Goal: Contribute content: Add original content to the website for others to see

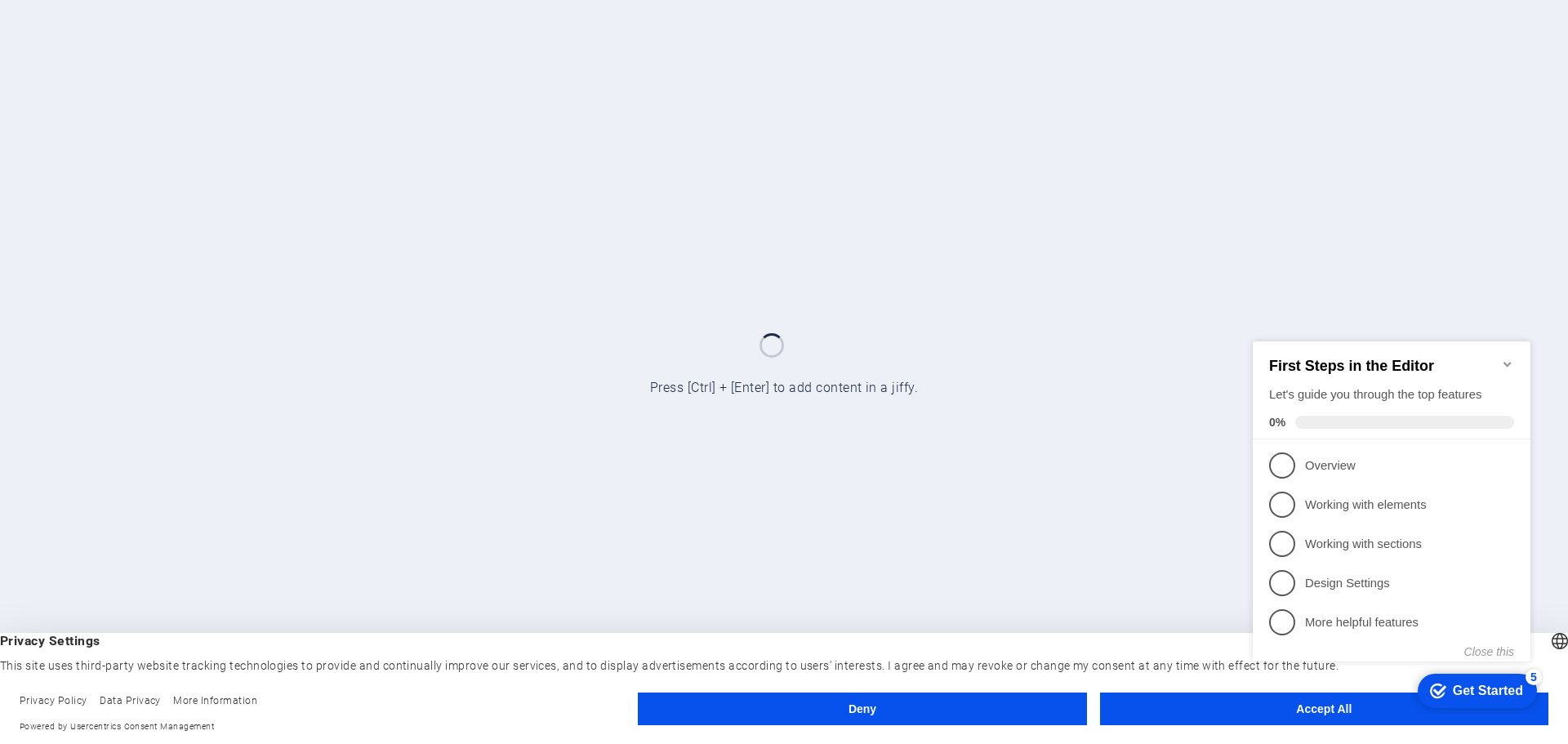
click at [1307, 718] on appcues-checklist "Contextual help checklist present on screen" at bounding box center [1395, 518] width 297 height 402
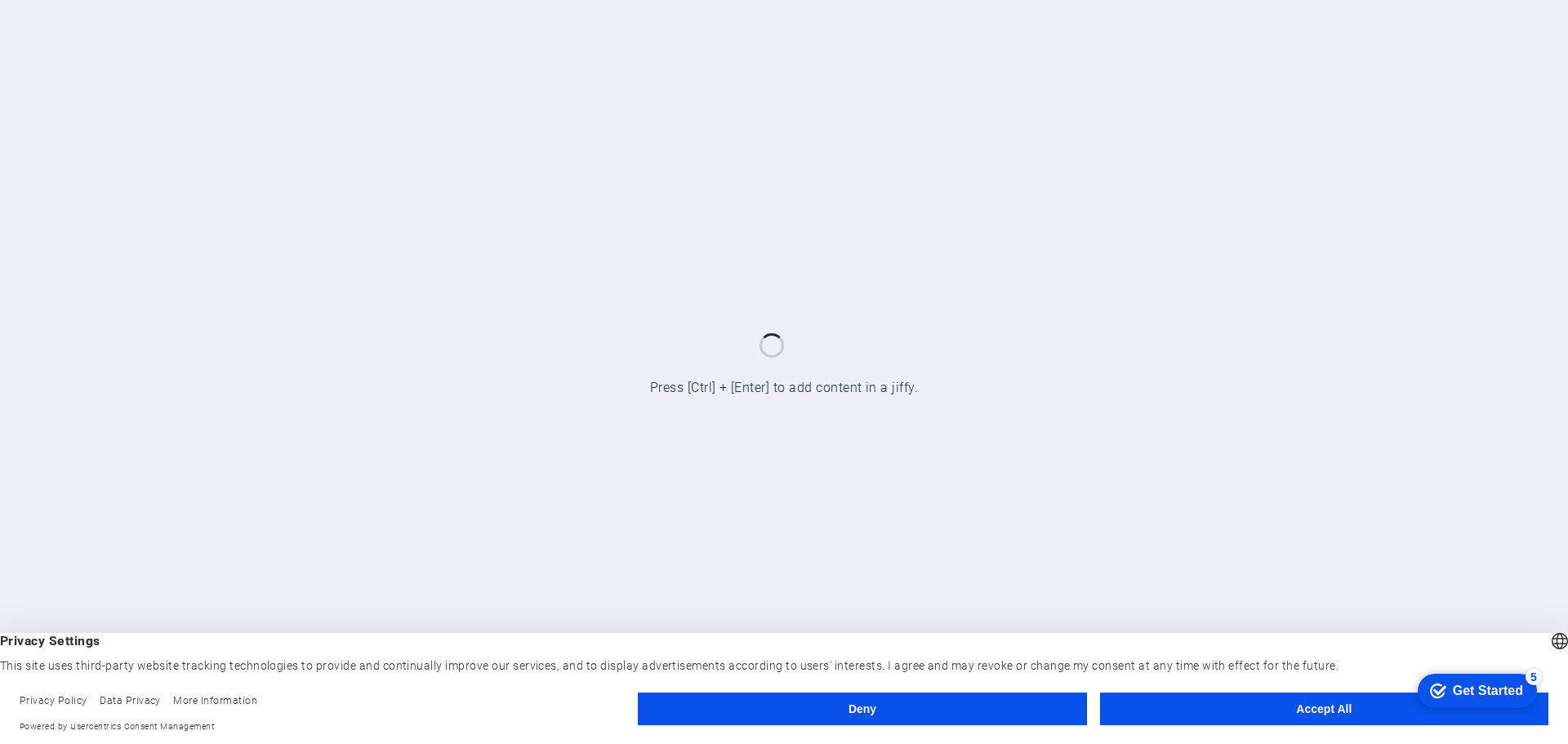
click at [1463, 714] on div "checkmark Get Started 5 First Steps in the Editor Let's guide you through the t…" at bounding box center [1474, 690] width 139 height 49
click at [1301, 708] on button "Accept All" at bounding box center [1324, 709] width 448 height 33
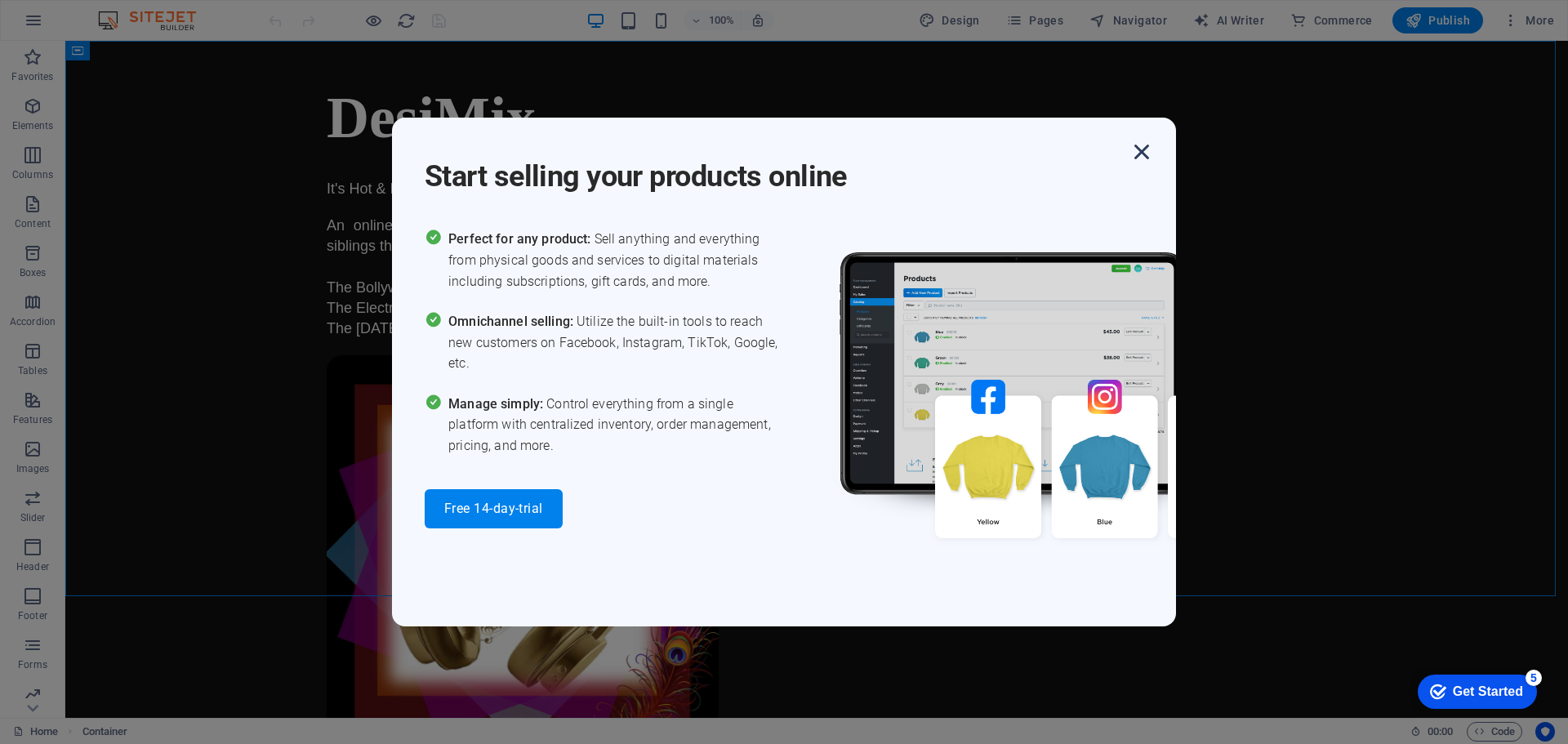
click at [1137, 151] on icon "button" at bounding box center [1141, 152] width 29 height 29
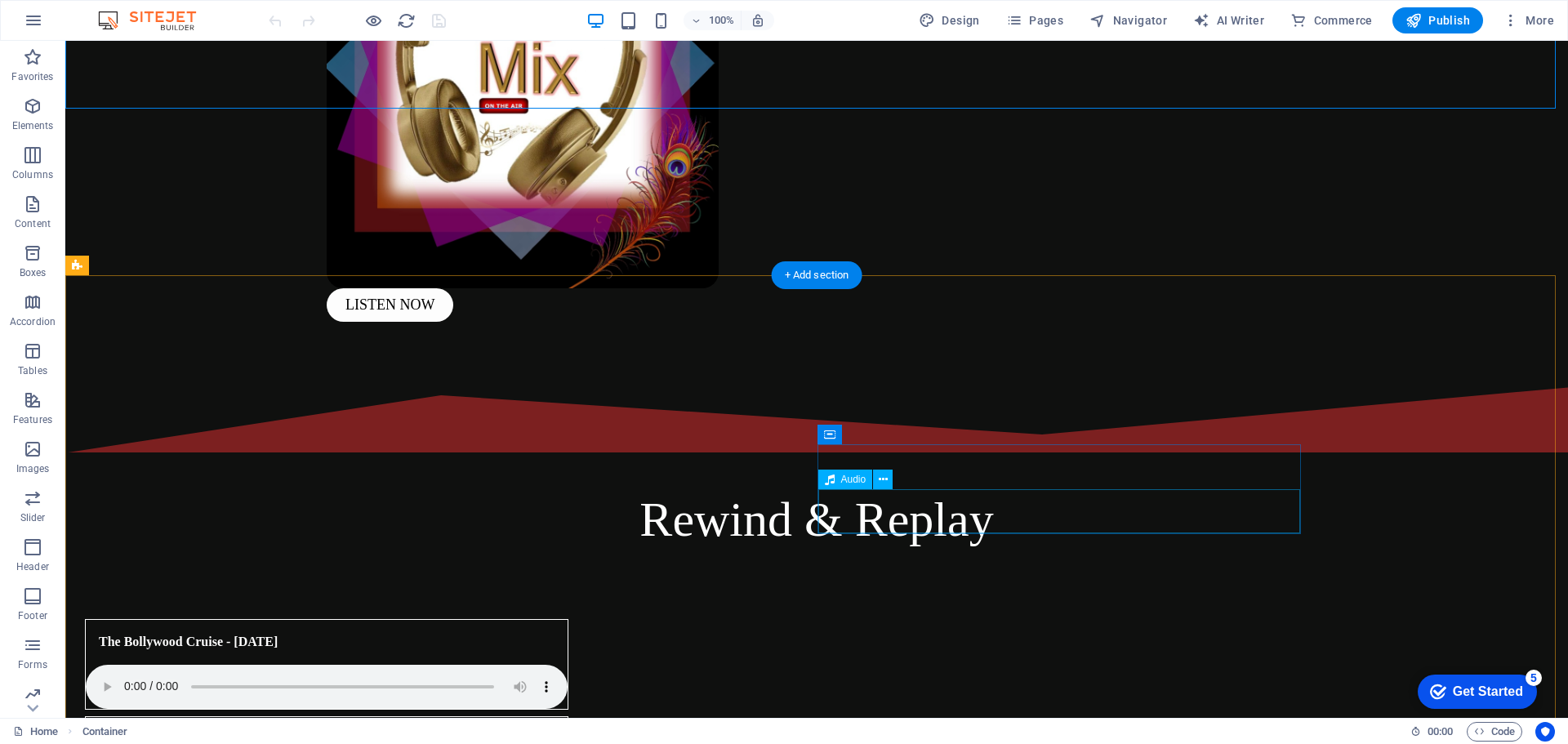
scroll to position [654, 0]
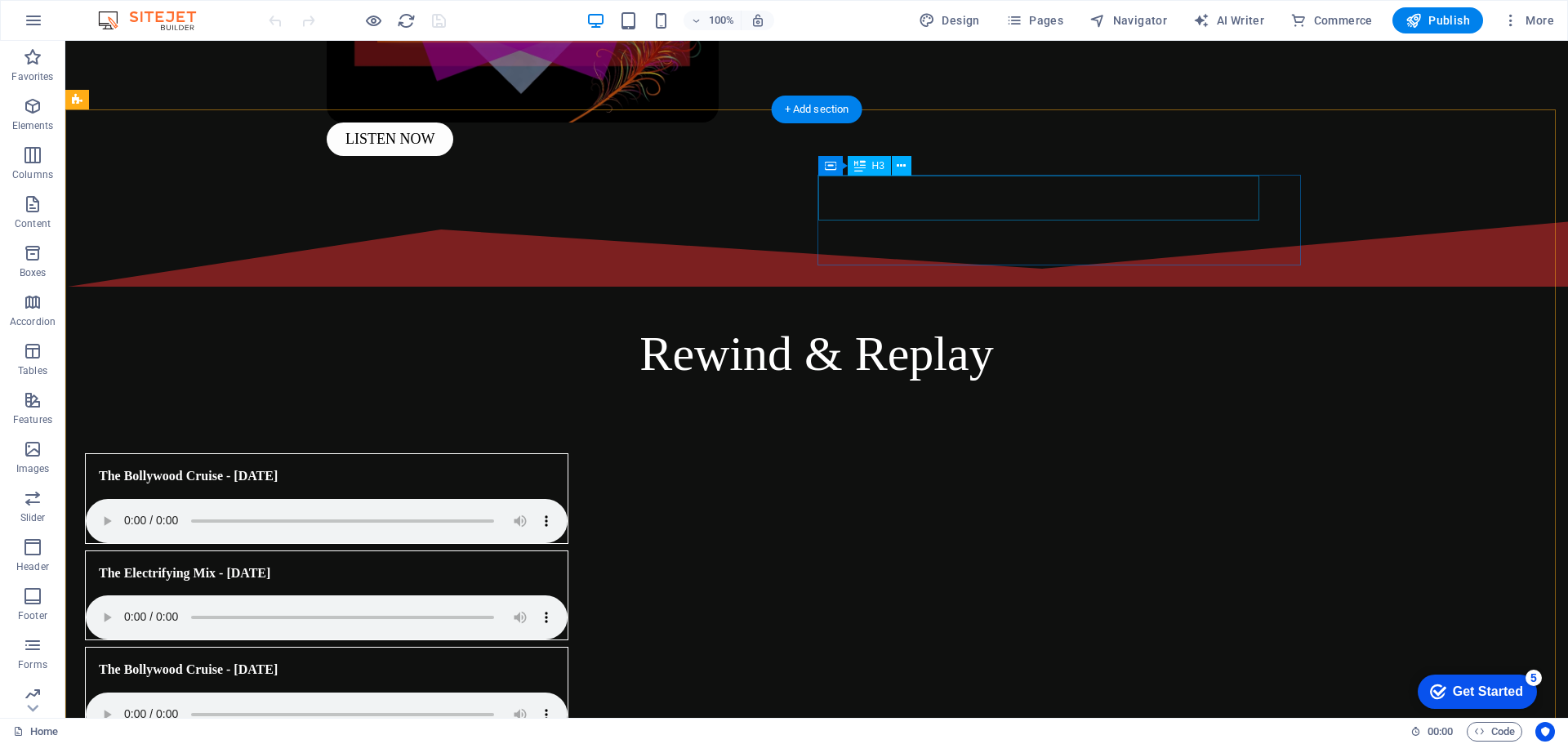
click at [527, 551] on div "The Electrifying Mix - [DATE]" at bounding box center [306, 573] width 441 height 44
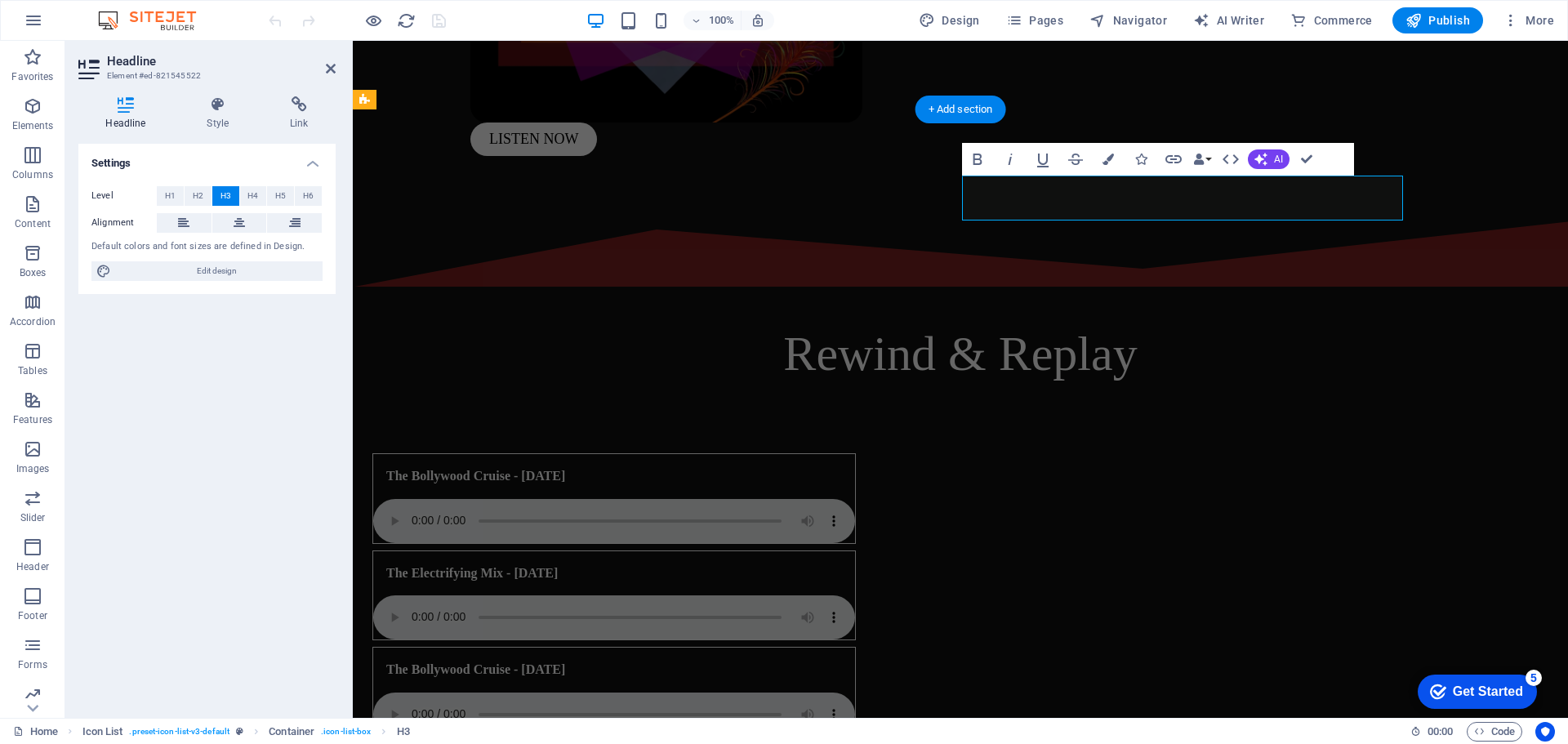
click at [558, 565] on h3 "The Electrifying Mix - [DATE]" at bounding box center [471, 574] width 171 height 18
drag, startPoint x: 1108, startPoint y: 199, endPoint x: 1122, endPoint y: 197, distance: 14.1
click at [558, 565] on h3 "The Electrifying Mix - [DATE]" at bounding box center [471, 574] width 171 height 18
drag, startPoint x: 1306, startPoint y: 159, endPoint x: 1240, endPoint y: 121, distance: 76.2
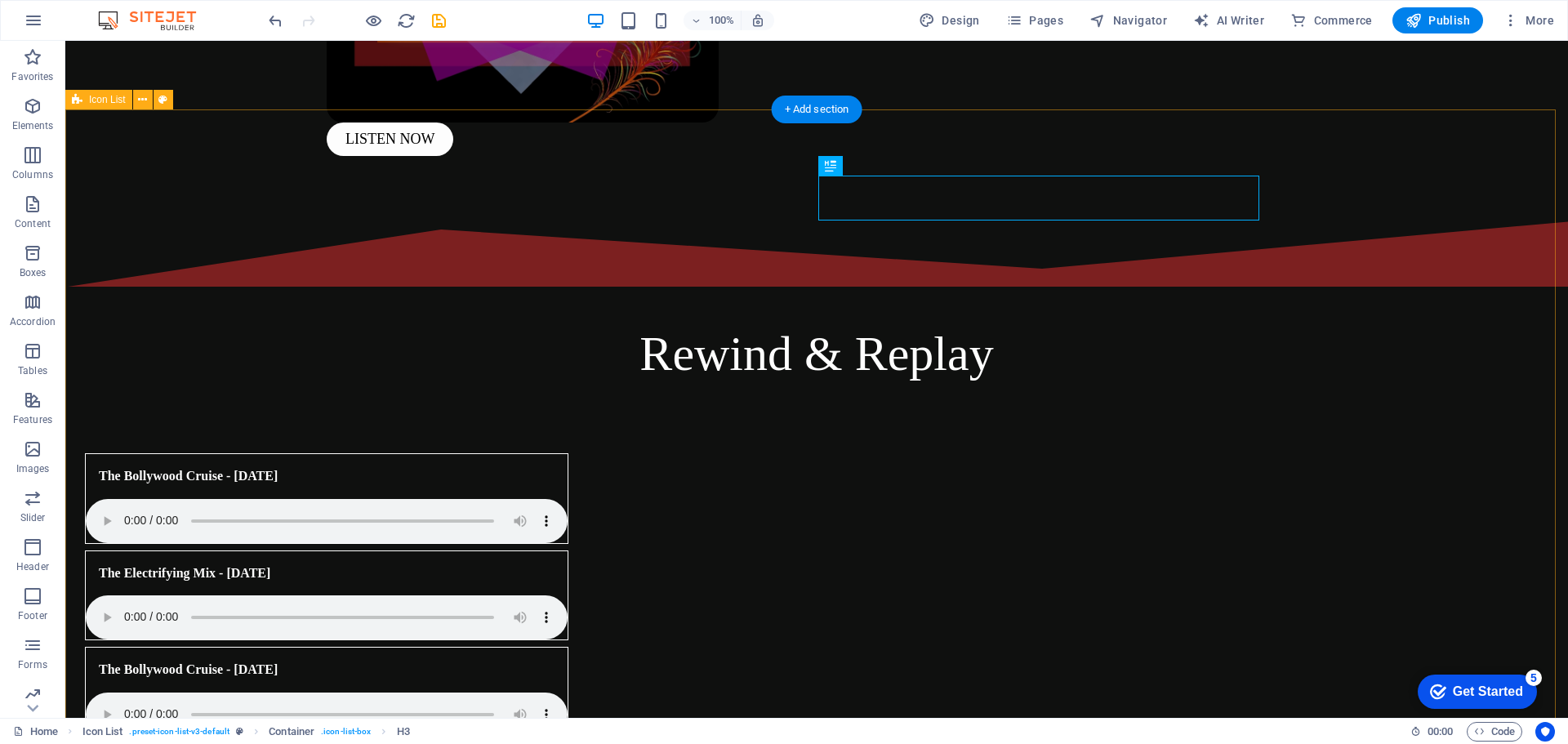
click at [568, 596] on figure at bounding box center [327, 618] width 482 height 44
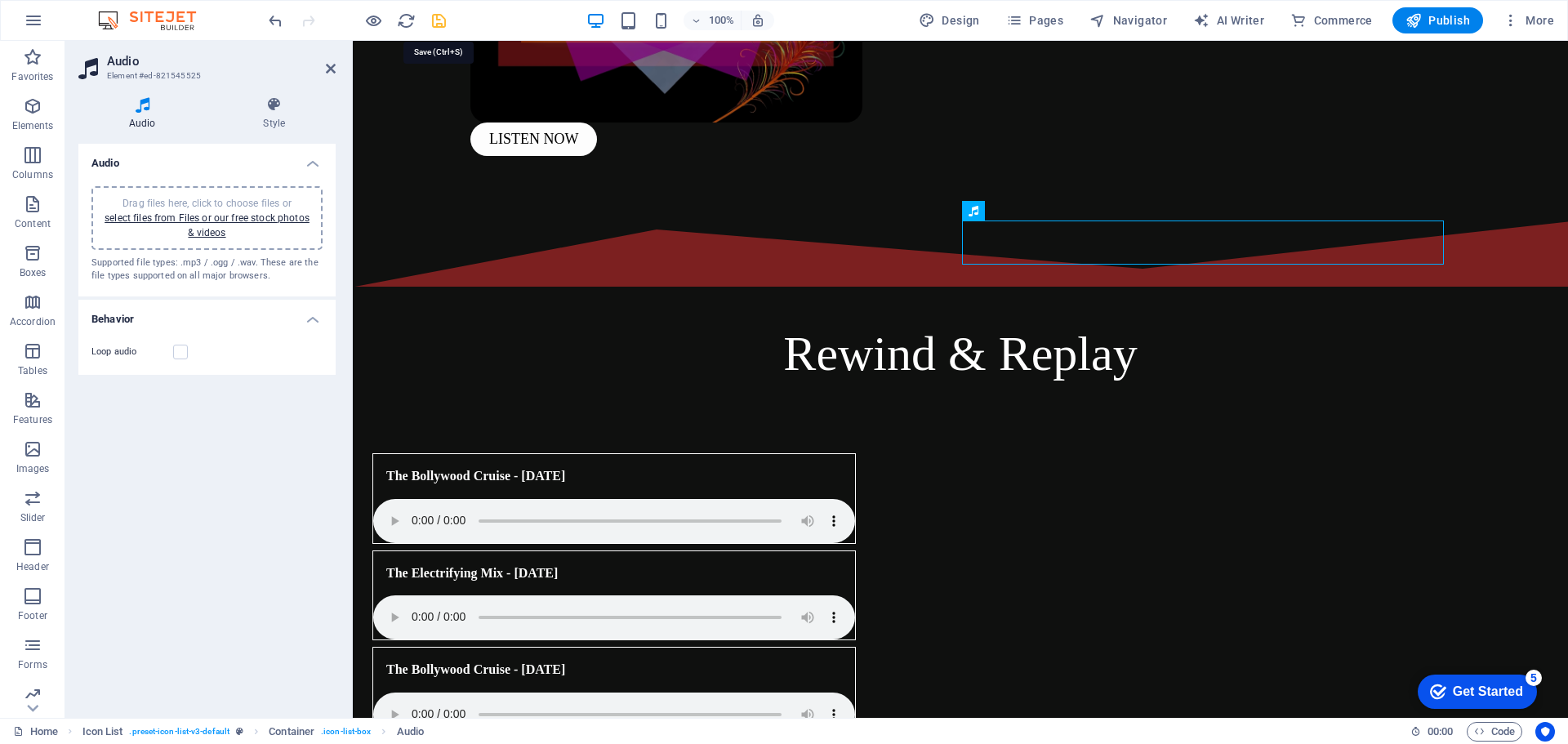
click at [439, 22] on icon "save" at bounding box center [438, 20] width 18 height 18
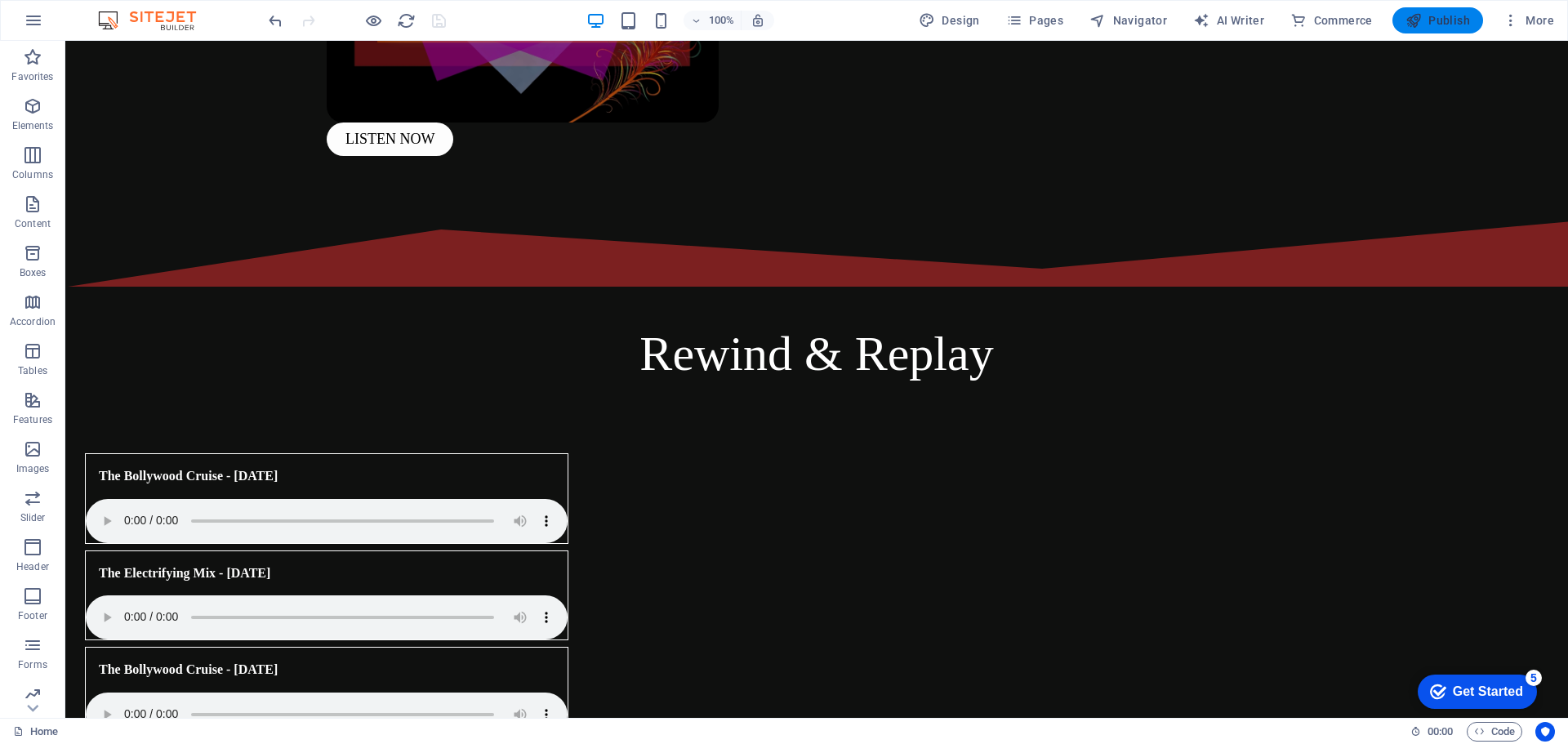
click at [1434, 21] on span "Publish" at bounding box center [1438, 20] width 64 height 17
